Goal: Find specific page/section: Find specific page/section

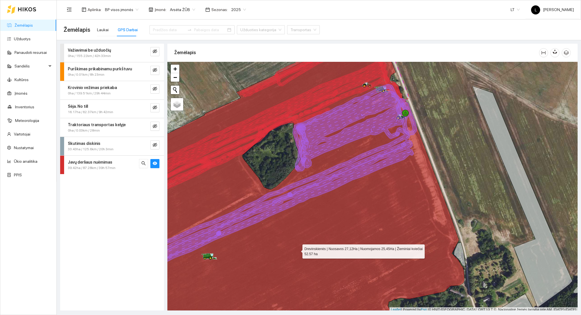
scroll to position [1, 0]
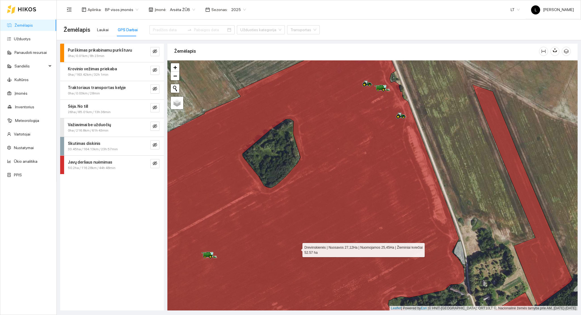
click at [22, 7] on icon at bounding box center [27, 9] width 18 height 5
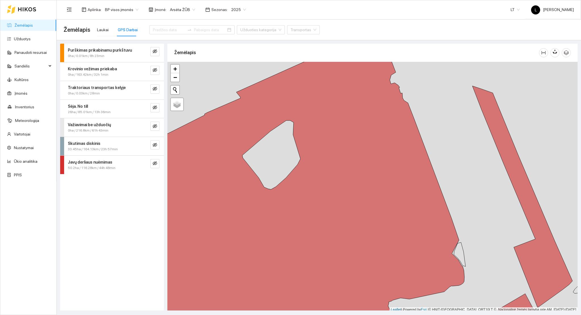
click at [33, 25] on link "Žemėlapis" at bounding box center [23, 25] width 18 height 5
click at [102, 28] on div "Laukai" at bounding box center [103, 30] width 12 height 6
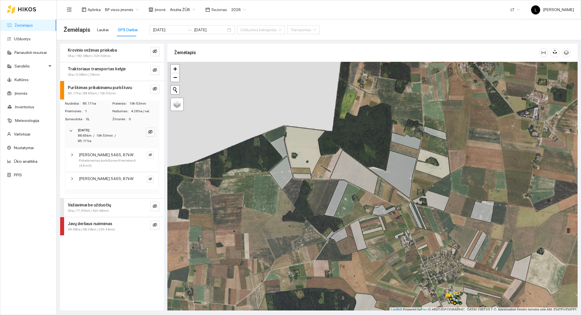
scroll to position [1, 0]
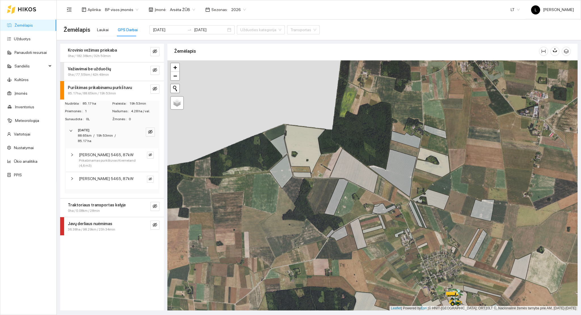
click at [102, 283] on div "Krovinio vežimas priekaba 0ha / 182.38km / 32h 50min Važiavimai be užduočių 0ha…" at bounding box center [112, 177] width 104 height 267
click at [95, 30] on span "Laukai GPS Darbai [DATE] [DATE] Užduoties kategorija Transportas" at bounding box center [207, 29] width 226 height 23
click at [96, 30] on span "Laukai GPS Darbai [DATE] [DATE] Užduoties kategorija Transportas" at bounding box center [207, 29] width 226 height 23
click at [98, 30] on div "Laukai" at bounding box center [103, 30] width 12 height 6
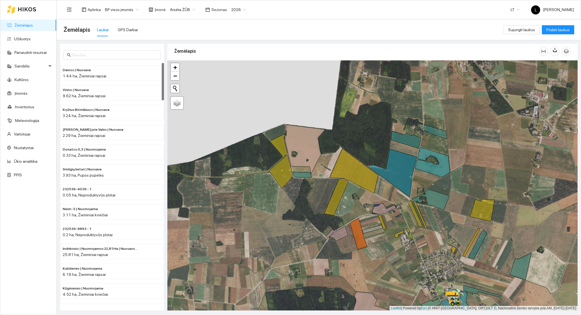
drag, startPoint x: 407, startPoint y: 251, endPoint x: 301, endPoint y: 139, distance: 154.4
click at [306, 144] on div at bounding box center [372, 185] width 410 height 251
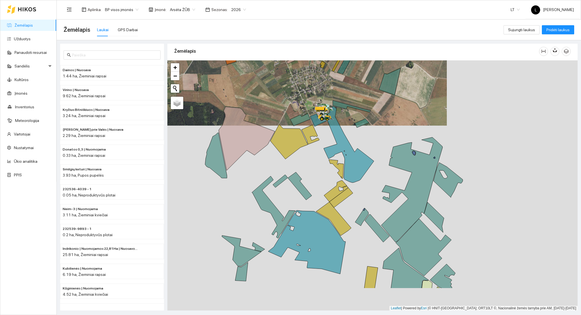
drag, startPoint x: 299, startPoint y: 270, endPoint x: 289, endPoint y: 186, distance: 84.3
click at [295, 211] on icon at bounding box center [306, 243] width 77 height 64
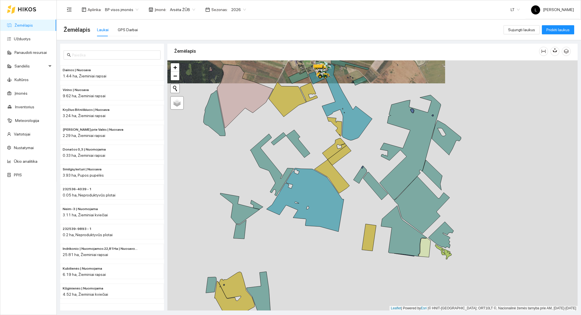
drag, startPoint x: 260, startPoint y: 270, endPoint x: 289, endPoint y: 228, distance: 50.9
click at [293, 220] on div at bounding box center [372, 185] width 410 height 251
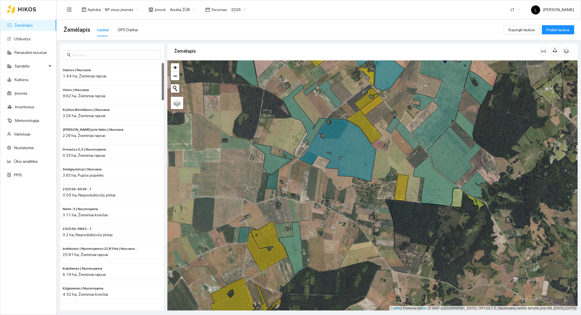
click at [242, 9] on div "2026" at bounding box center [239, 9] width 22 height 9
click at [234, 65] on div "2025" at bounding box center [234, 66] width 15 height 6
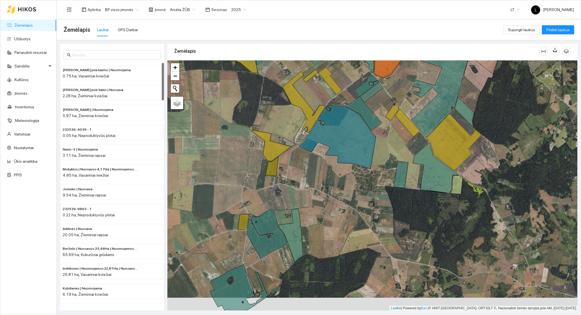
drag, startPoint x: 225, startPoint y: 258, endPoint x: 225, endPoint y: 240, distance: 18.2
click at [225, 240] on div at bounding box center [372, 185] width 410 height 251
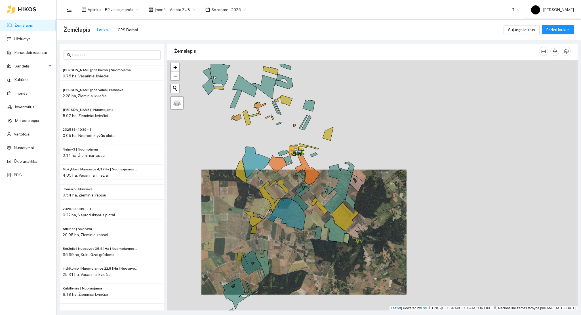
drag, startPoint x: 257, startPoint y: 190, endPoint x: 263, endPoint y: 219, distance: 28.7
click at [263, 219] on icon at bounding box center [262, 217] width 7 height 5
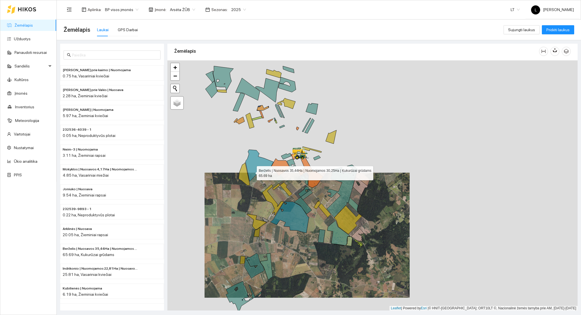
drag, startPoint x: 250, startPoint y: 171, endPoint x: 275, endPoint y: 184, distance: 28.4
click at [274, 182] on icon at bounding box center [260, 166] width 28 height 32
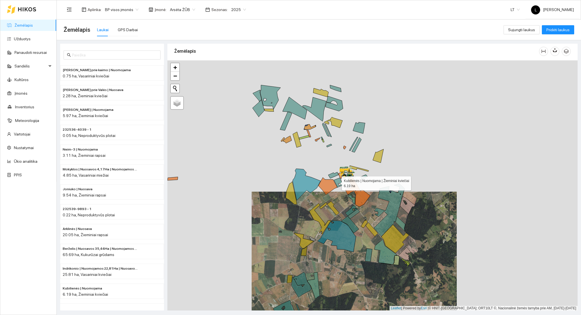
drag, startPoint x: 324, startPoint y: 178, endPoint x: 340, endPoint y: 183, distance: 16.3
click at [338, 182] on icon at bounding box center [338, 183] width 9 height 10
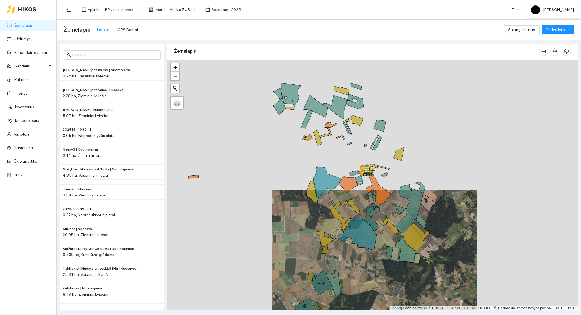
drag, startPoint x: 346, startPoint y: 192, endPoint x: 362, endPoint y: 192, distance: 16.5
click at [362, 192] on div at bounding box center [372, 185] width 410 height 251
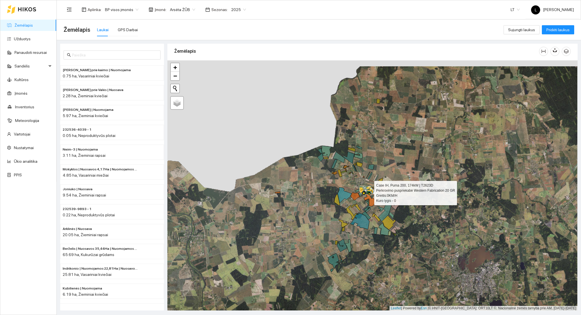
drag, startPoint x: 362, startPoint y: 192, endPoint x: 362, endPoint y: 198, distance: 6.0
click at [362, 198] on div at bounding box center [363, 195] width 3 height 14
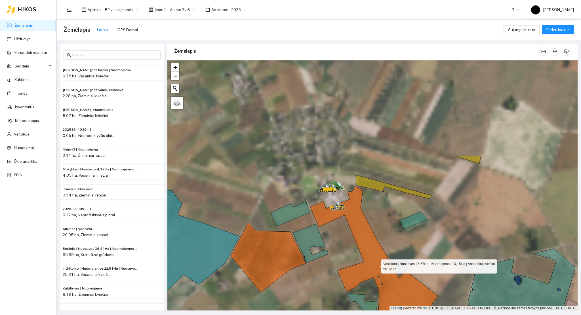
drag, startPoint x: 358, startPoint y: 150, endPoint x: 375, endPoint y: 254, distance: 105.6
click at [376, 264] on icon at bounding box center [374, 263] width 128 height 153
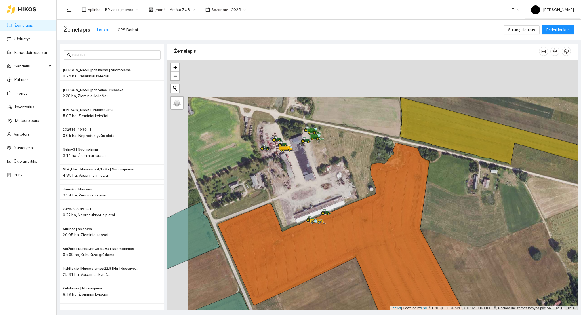
drag, startPoint x: 257, startPoint y: 123, endPoint x: 284, endPoint y: 165, distance: 50.5
click at [283, 164] on div at bounding box center [372, 185] width 410 height 251
